Goal: Task Accomplishment & Management: Manage account settings

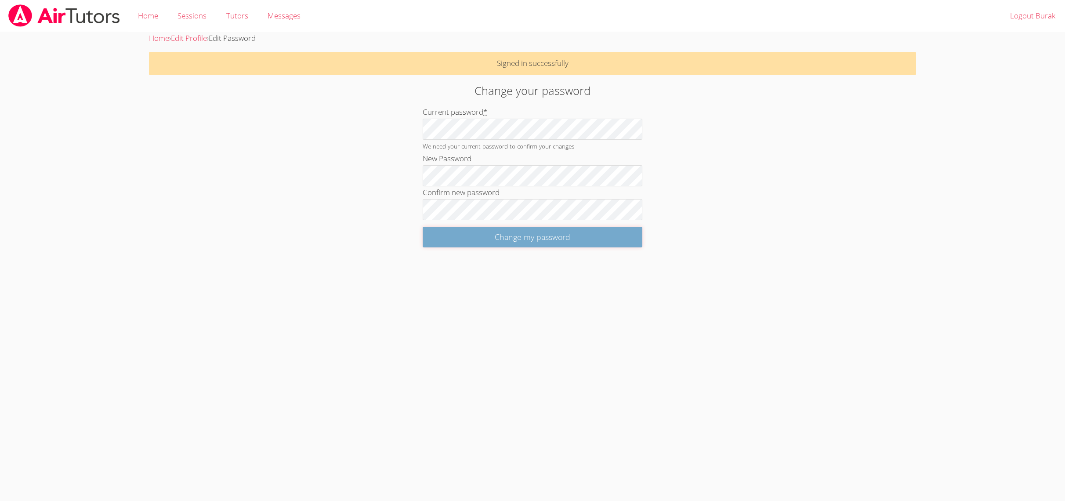
click at [446, 244] on input "Change my password" at bounding box center [533, 237] width 220 height 21
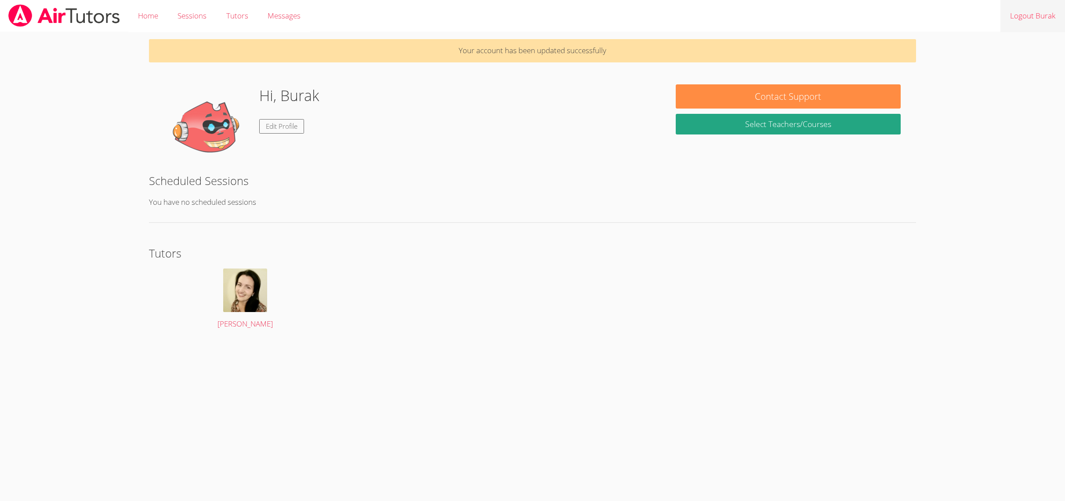
click at [1042, 15] on link "Logout Burak" at bounding box center [1033, 16] width 65 height 32
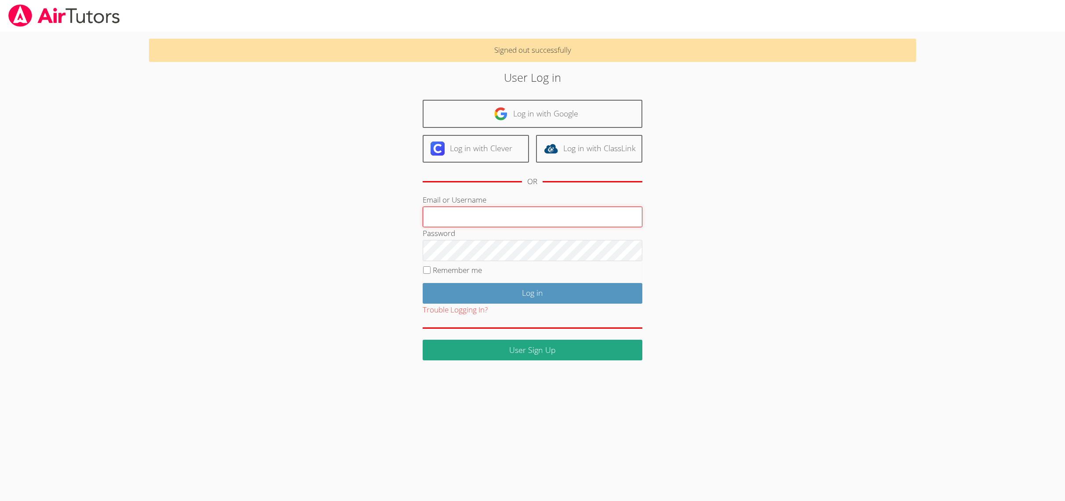
click at [466, 213] on input "Email or Username" at bounding box center [533, 217] width 220 height 21
paste input "eleanorh"
type input "eleanorh"
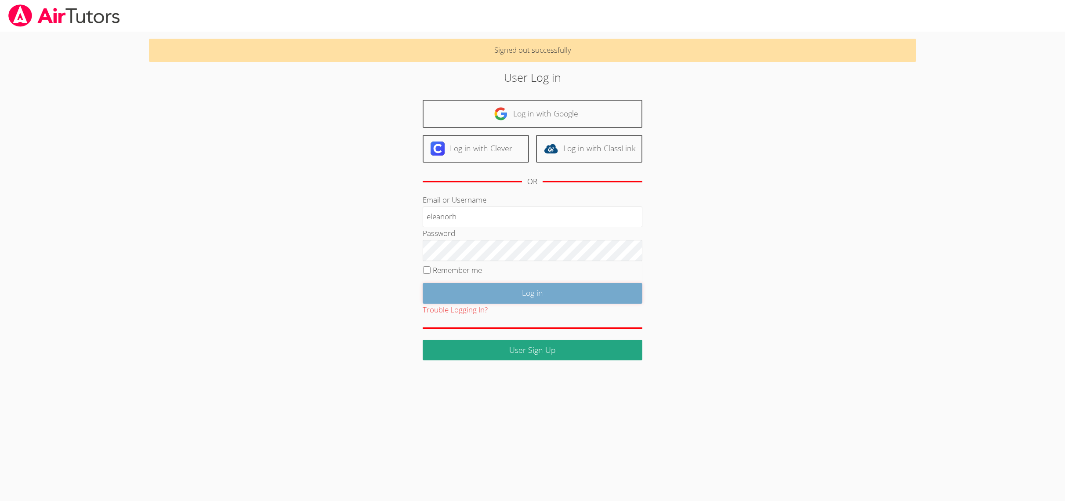
click at [443, 294] on input "Log in" at bounding box center [533, 293] width 220 height 21
